Goal: Information Seeking & Learning: Learn about a topic

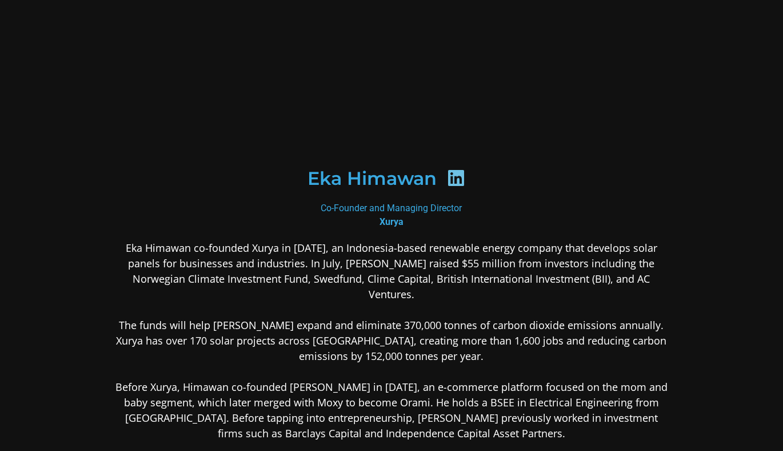
click at [199, 264] on p "Eka Himawan co-founded Xurya in 2018, an Indonesia-based renewable energy compa…" at bounding box center [392, 340] width 556 height 201
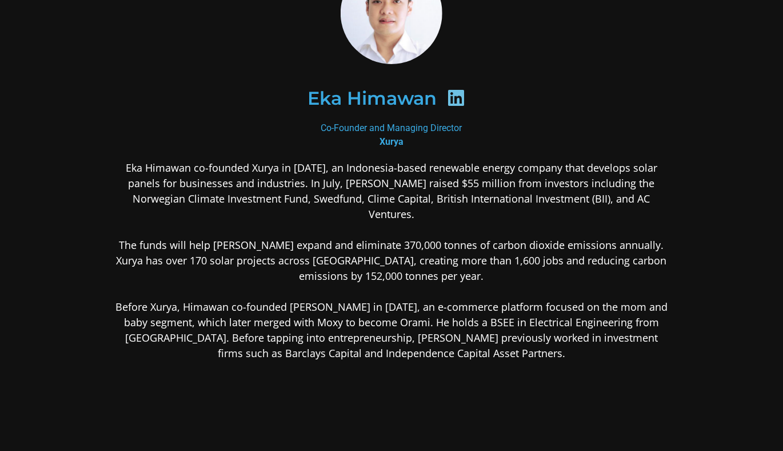
scroll to position [114, 0]
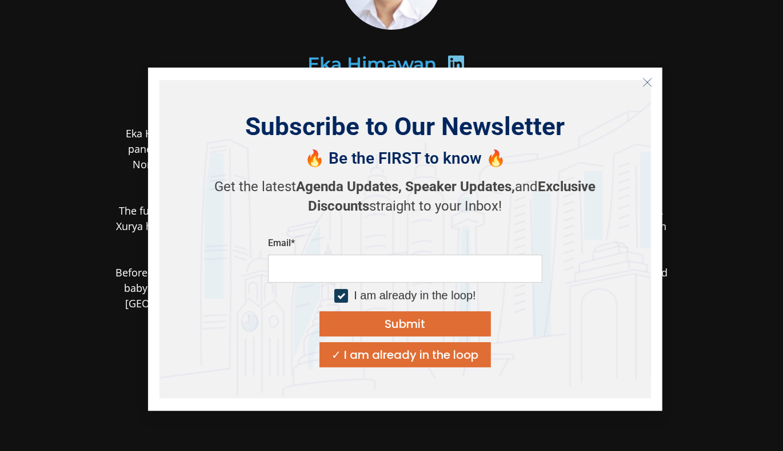
click at [648, 83] on icon "Close" at bounding box center [648, 82] width 10 height 10
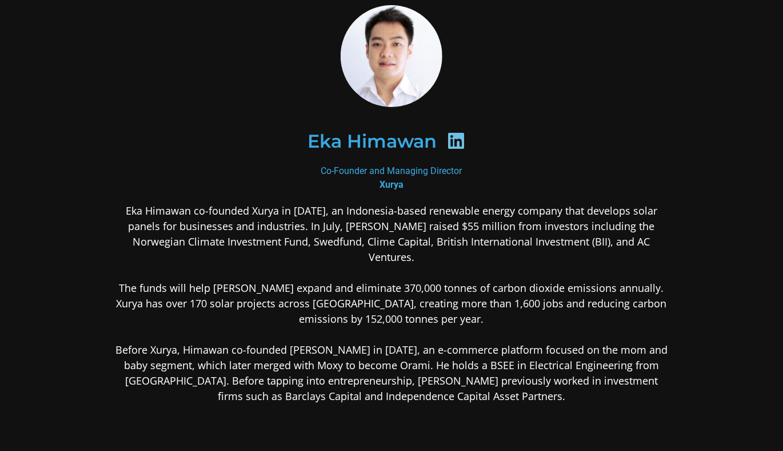
scroll to position [0, 0]
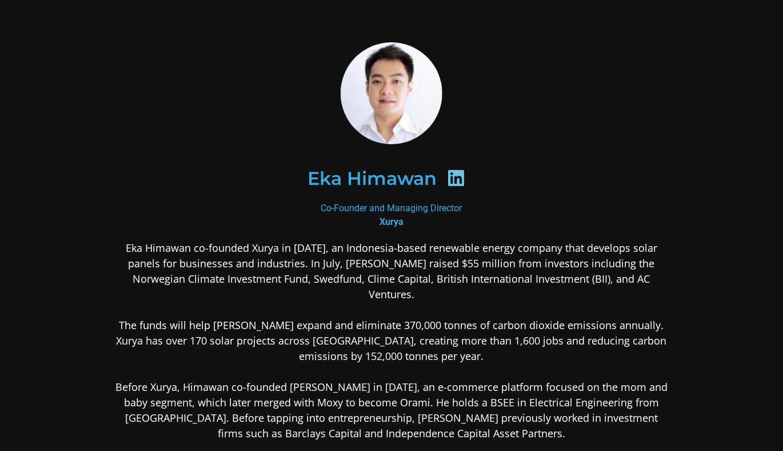
click at [460, 180] on icon at bounding box center [456, 178] width 18 height 18
click at [457, 176] on icon at bounding box center [456, 178] width 18 height 18
click at [393, 181] on h2 "Eka Himawan" at bounding box center [372, 178] width 129 height 18
drag, startPoint x: 396, startPoint y: 176, endPoint x: 414, endPoint y: 173, distance: 18.5
click at [400, 173] on h2 "Eka Himawan" at bounding box center [372, 178] width 129 height 18
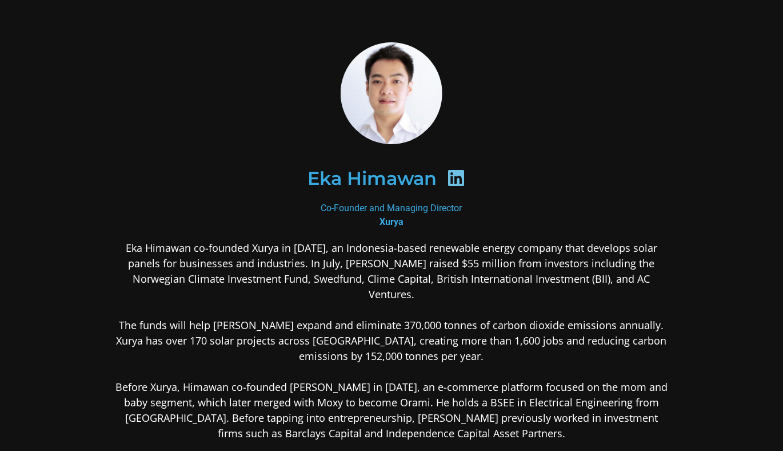
drag, startPoint x: 441, startPoint y: 170, endPoint x: 457, endPoint y: 170, distance: 16.6
click at [443, 170] on div at bounding box center [456, 180] width 38 height 22
drag, startPoint x: 457, startPoint y: 170, endPoint x: 452, endPoint y: 154, distance: 16.3
click at [459, 170] on icon at bounding box center [456, 178] width 18 height 18
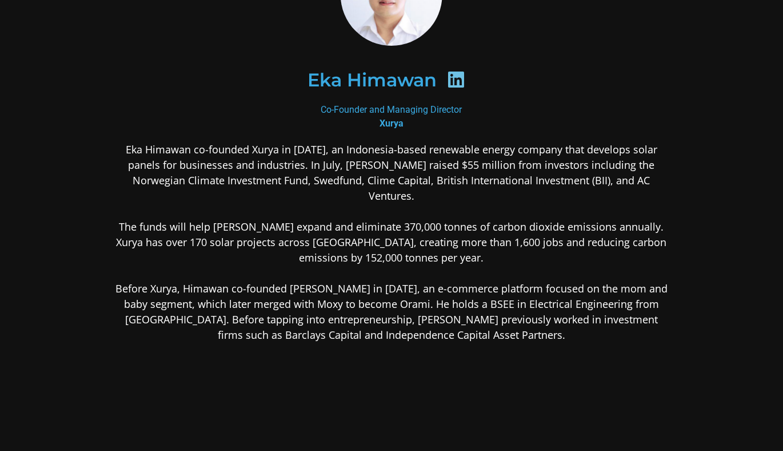
scroll to position [197, 0]
